Goal: Find specific page/section

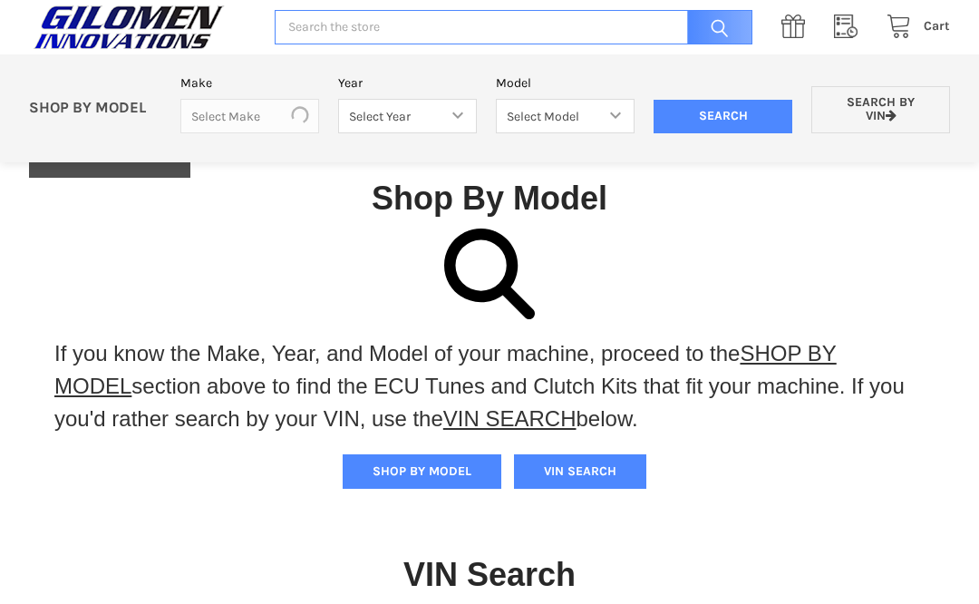
scroll to position [534, 0]
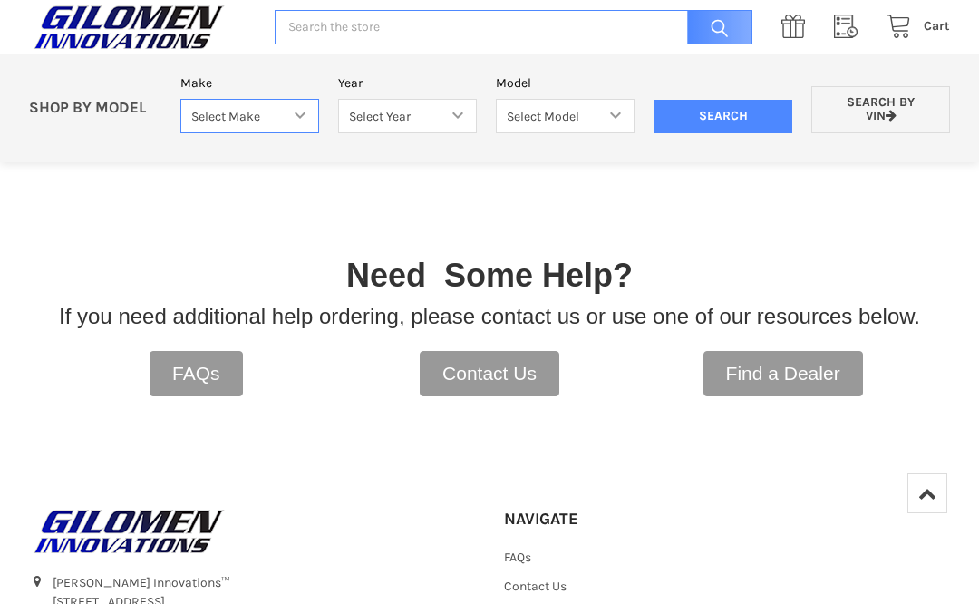
click at [299, 110] on select "Select Make Bobcat UTV Gravely UTV ACE 900 RANGER 570 Ranger 700 / 800 RANGER 9…" at bounding box center [249, 116] width 139 height 35
select select "330"
click at [406, 112] on select "Select Year [DATE] 2018 2019 2020 2021 2022 2023 2024 2025" at bounding box center [407, 116] width 139 height 35
select select "333"
click at [565, 119] on select "Select Model Ranger 1000 XP Ranger 1000 Crew Ranger 1000 Northstar Ranger 1000 …" at bounding box center [565, 116] width 139 height 35
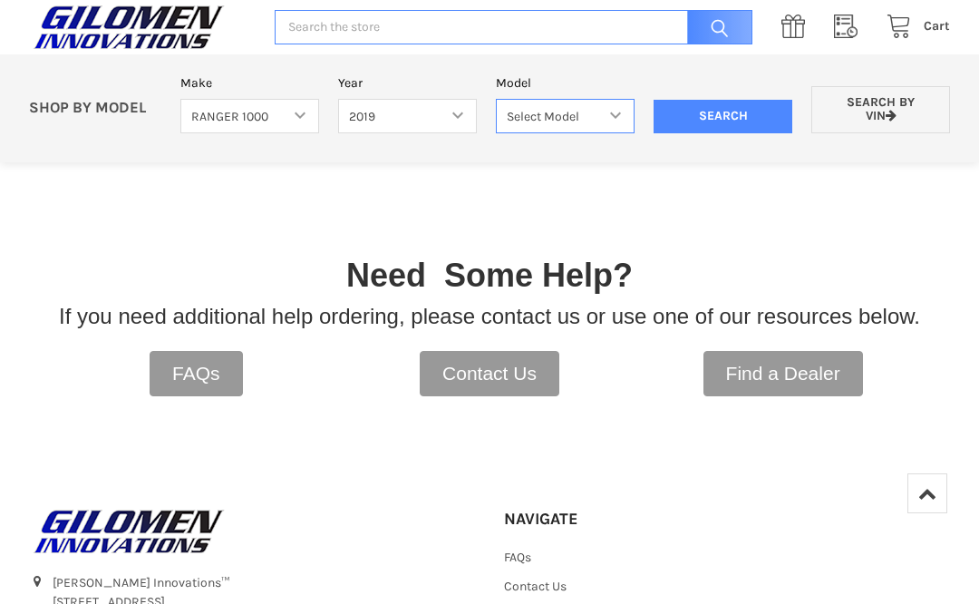
select select "119"
click at [874, 123] on link "Search by VIN" at bounding box center [880, 110] width 139 height 48
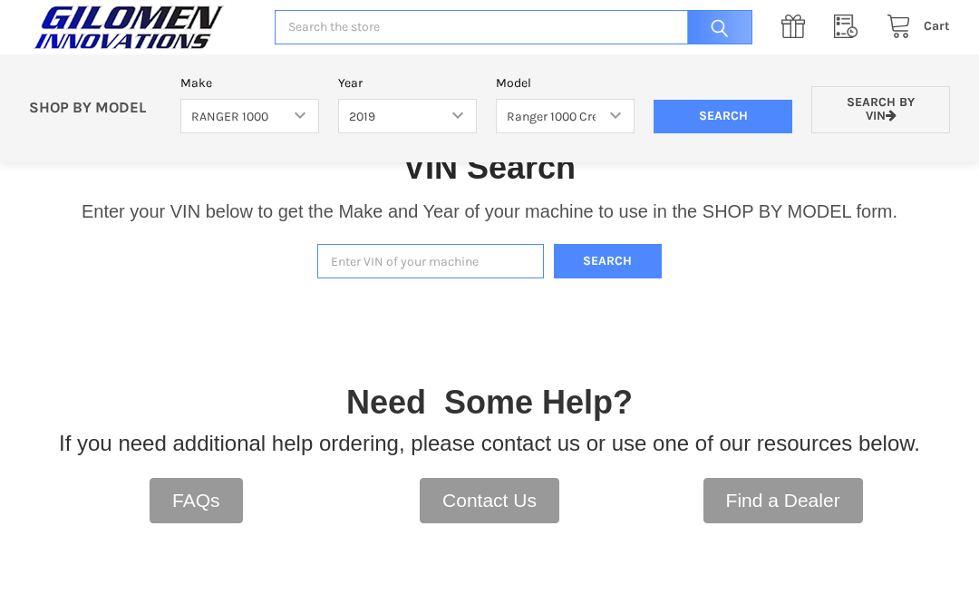
click at [391, 268] on input "Enter VIN of your machine" at bounding box center [430, 261] width 227 height 35
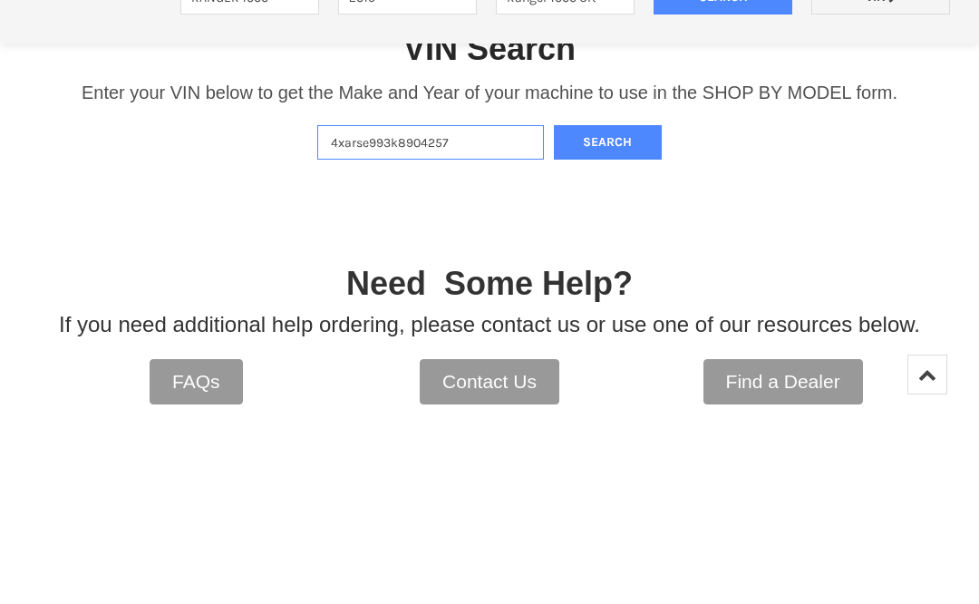
type input "4xarse993k8904257"
click at [610, 244] on button "Search" at bounding box center [608, 261] width 109 height 35
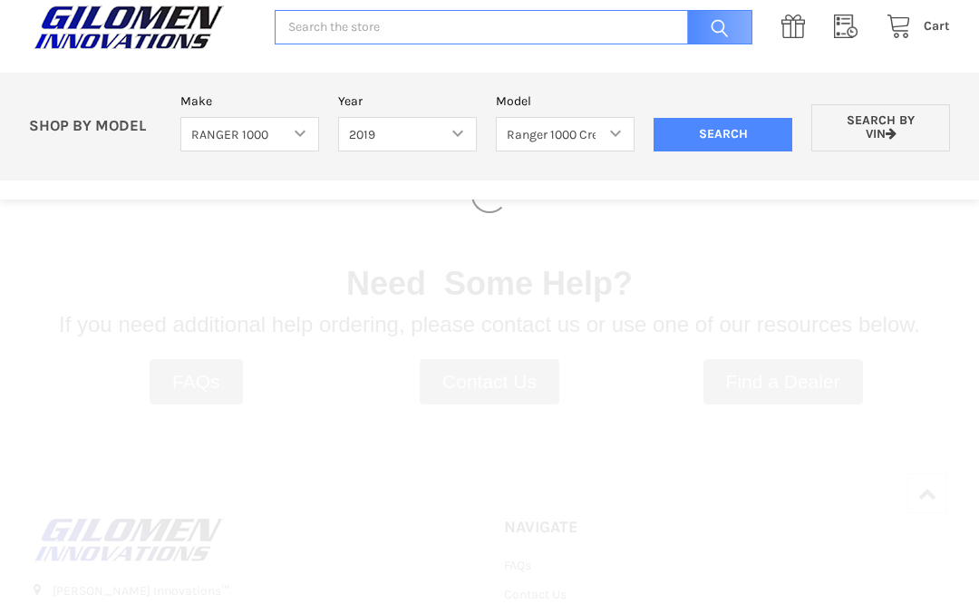
select select
select select "330"
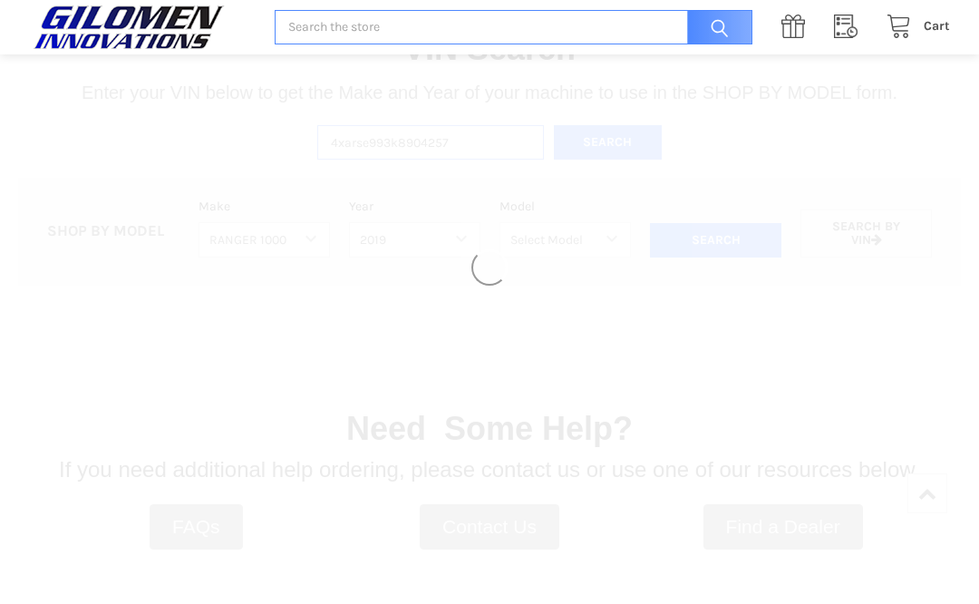
select select "333"
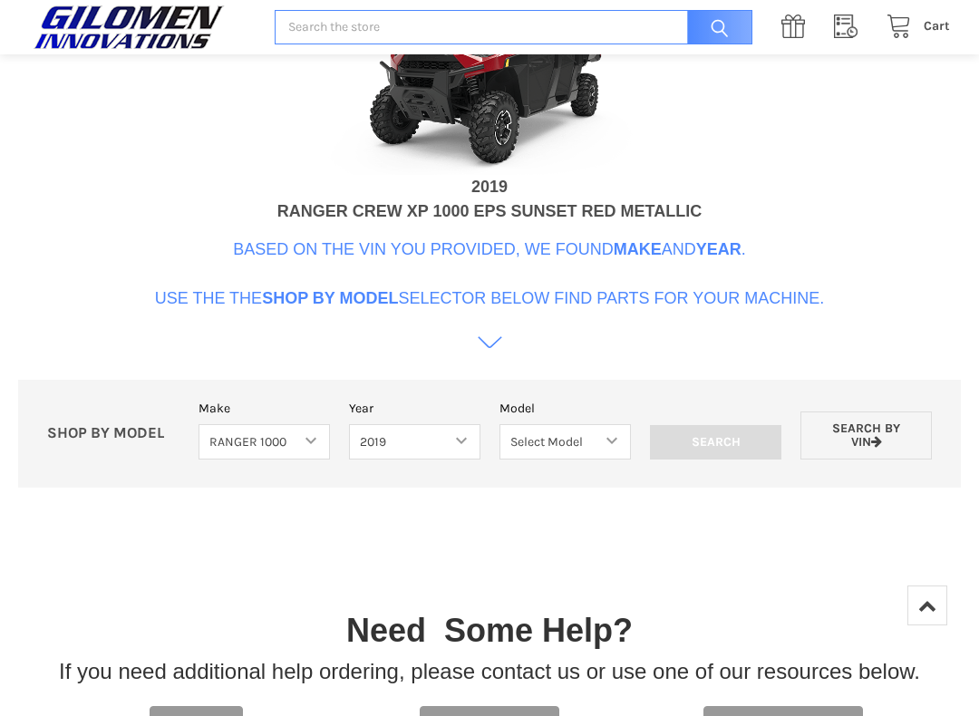
scroll to position [782, 0]
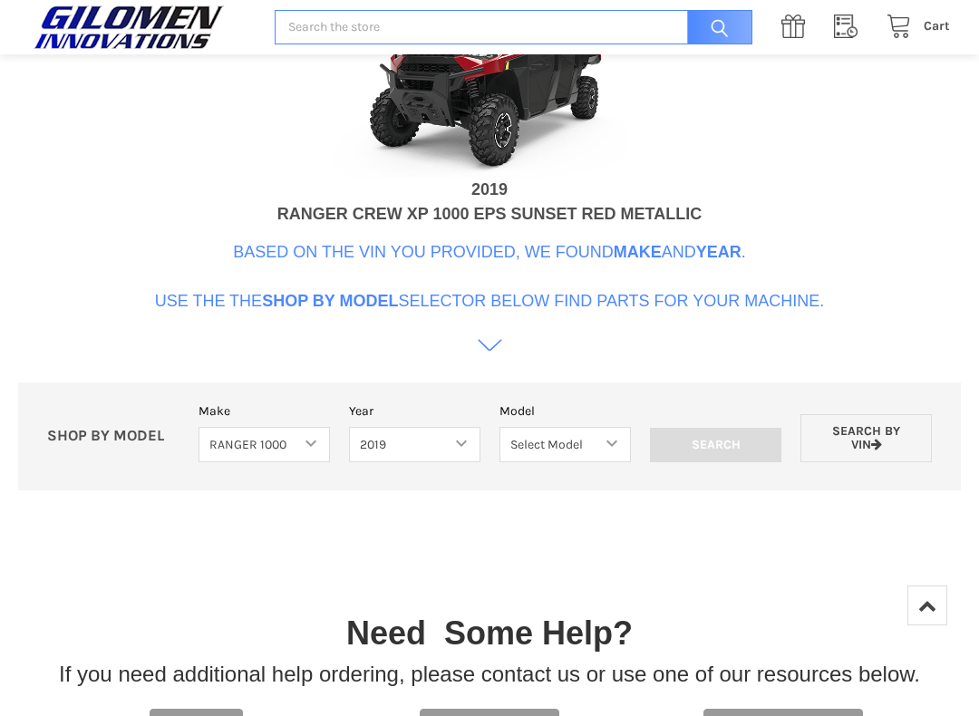
click at [598, 438] on select "Select Model Ranger 1000 XP Ranger 1000 Crew Ranger 1000 Northstar Ranger 1000 …" at bounding box center [564, 444] width 131 height 35
select select "119"
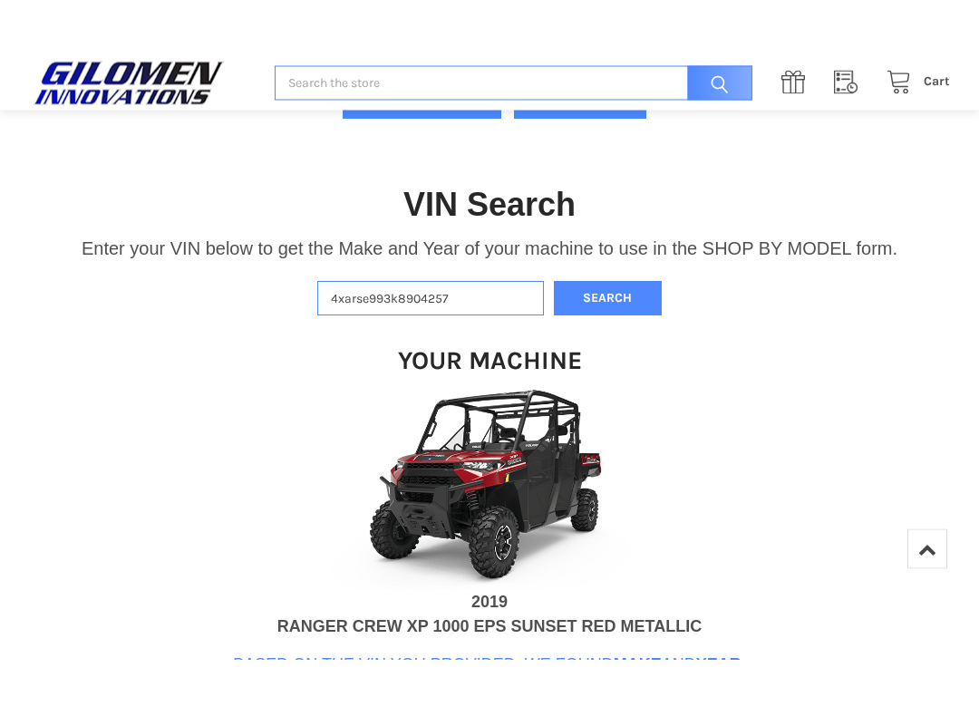
scroll to position [426, 0]
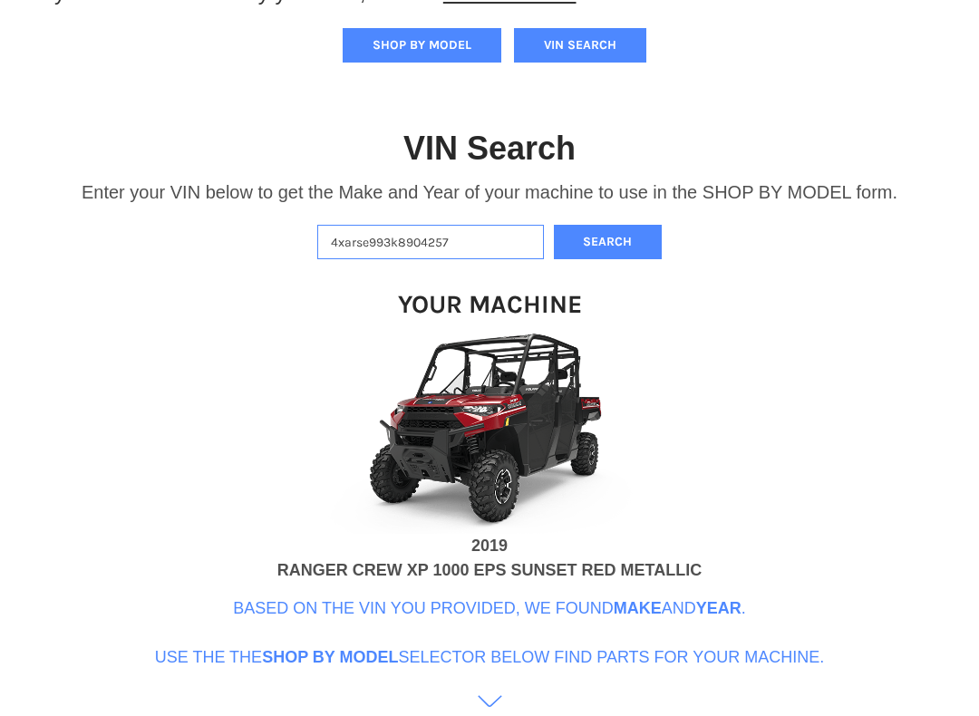
click at [616, 240] on button "Search" at bounding box center [608, 242] width 109 height 35
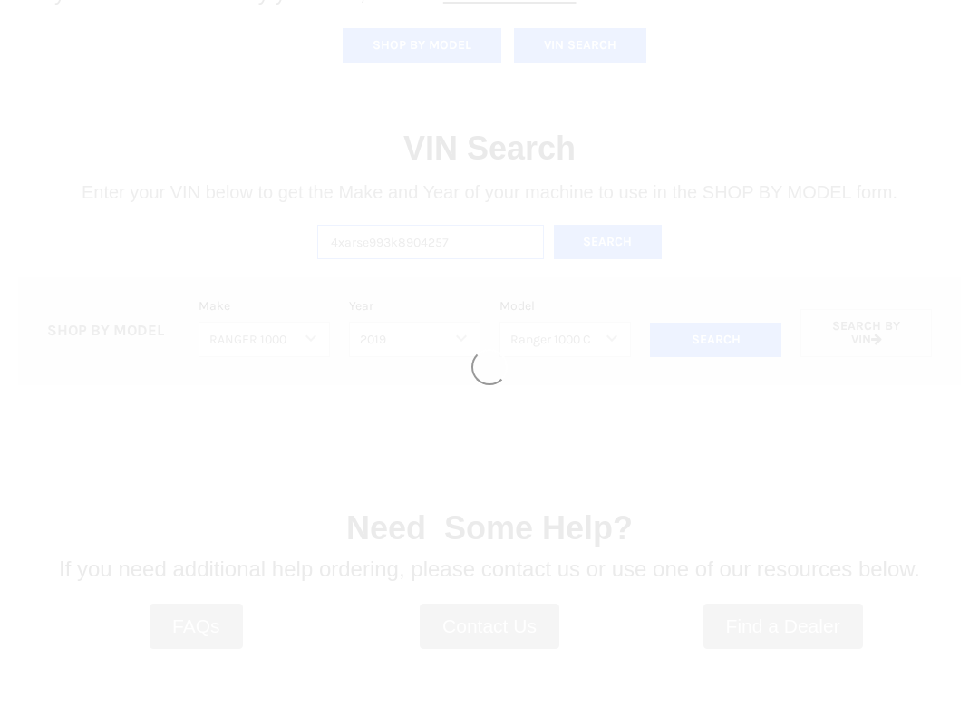
select select
select select "330"
select select "333"
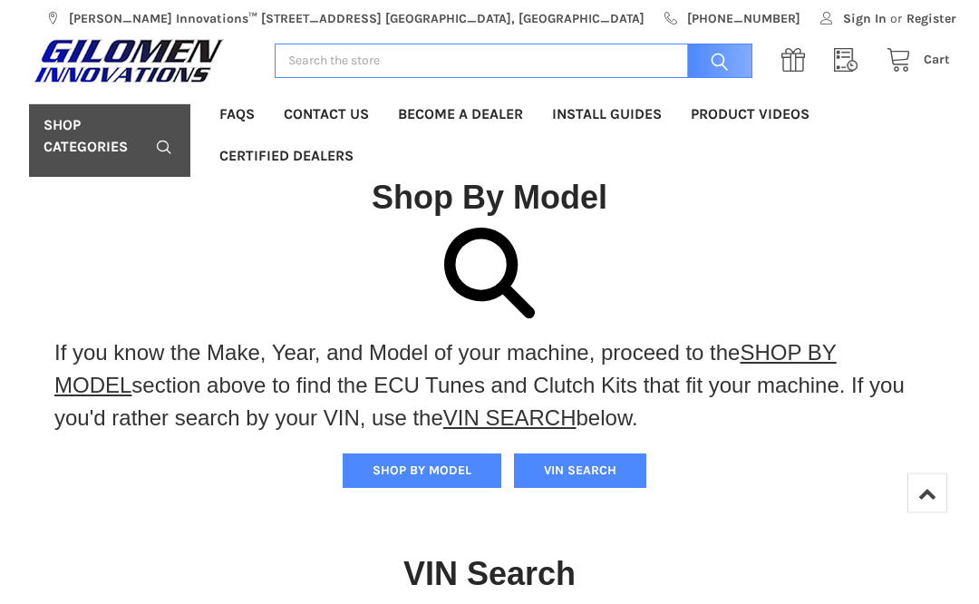
scroll to position [0, 0]
